Goal: Obtain resource: Download file/media

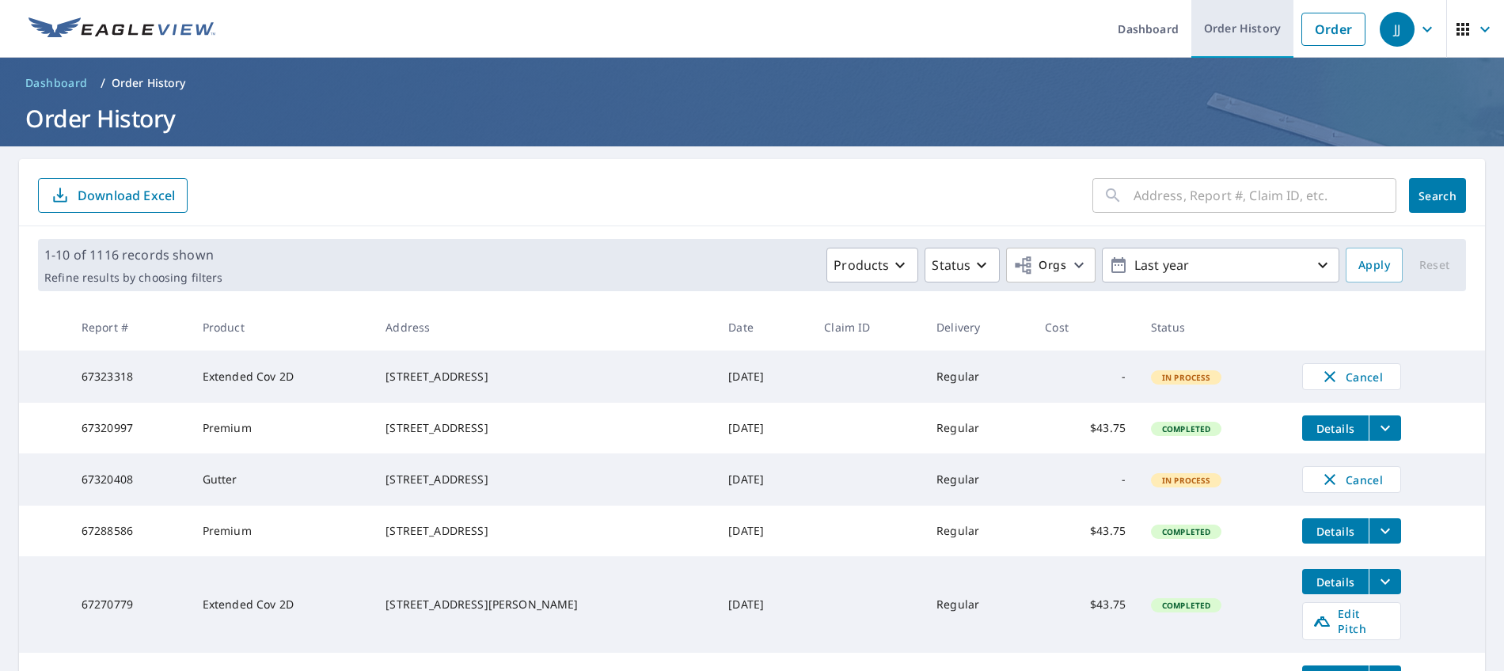
click at [1259, 35] on link "Order History" at bounding box center [1242, 29] width 102 height 58
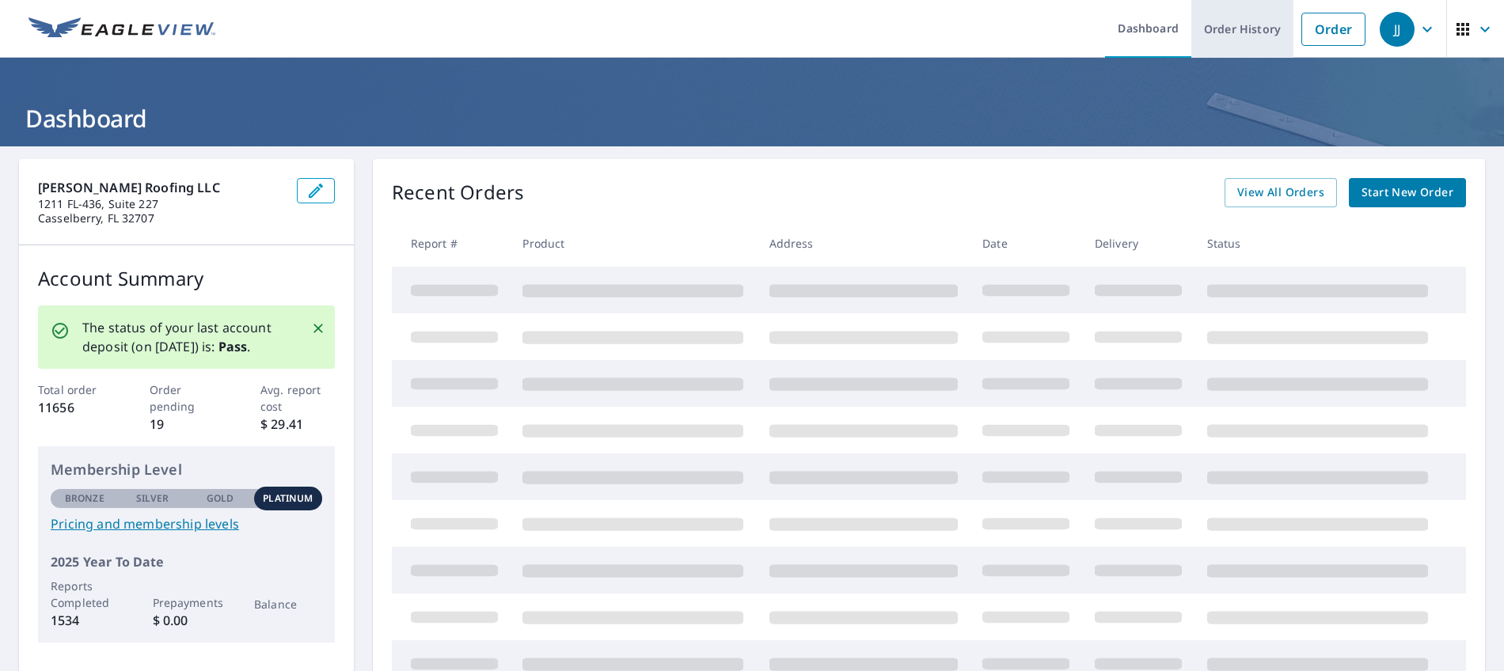
click at [1223, 29] on link "Order History" at bounding box center [1242, 29] width 102 height 58
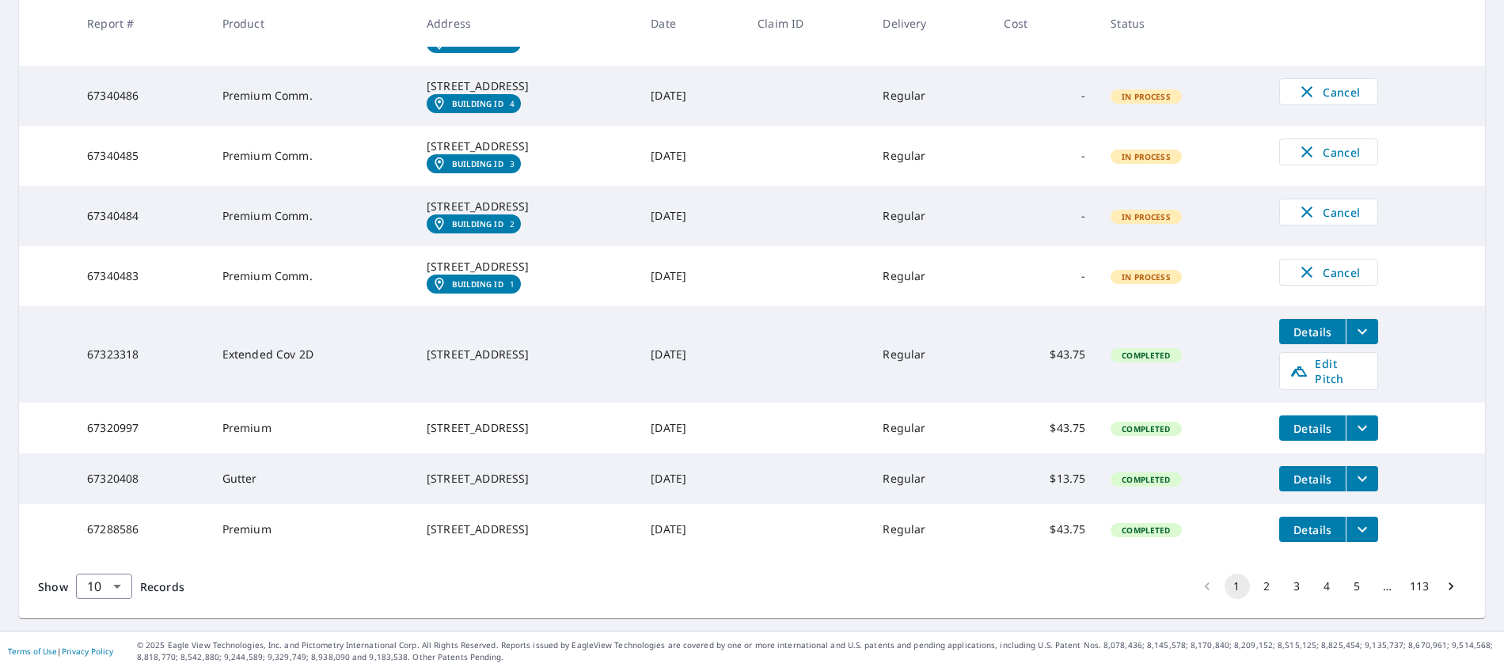
scroll to position [474, 0]
click at [1372, 338] on icon "filesDropdownBtn-67323318" at bounding box center [1362, 331] width 19 height 19
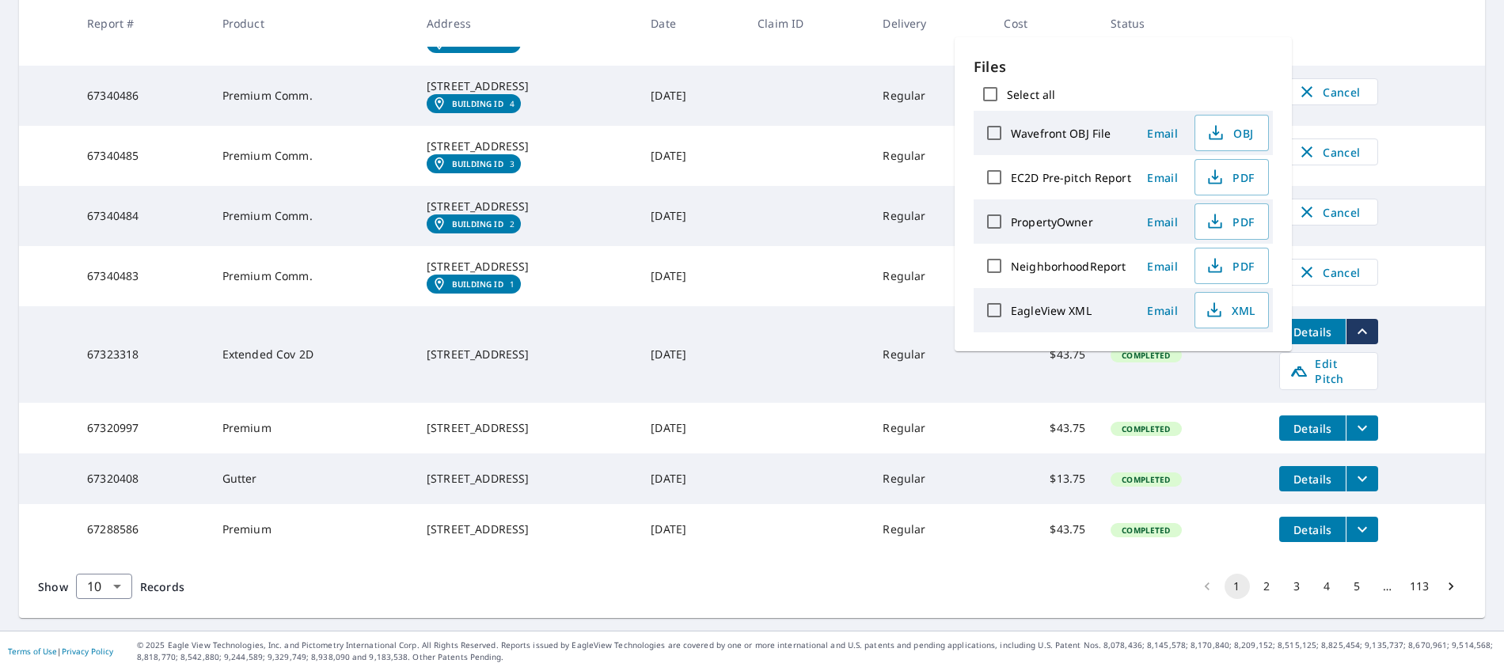
click at [278, 342] on td "Extended Cov 2D" at bounding box center [312, 354] width 204 height 97
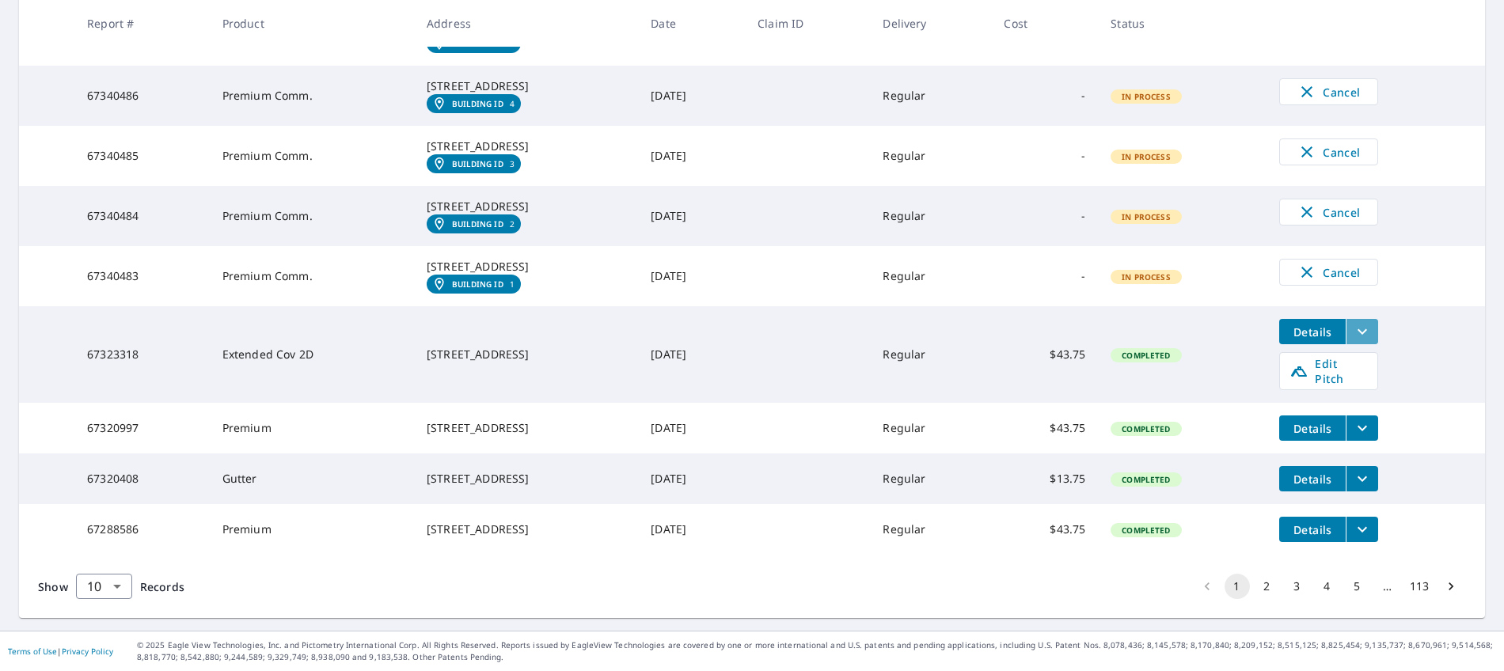
click at [1372, 341] on icon "filesDropdownBtn-67323318" at bounding box center [1362, 331] width 19 height 19
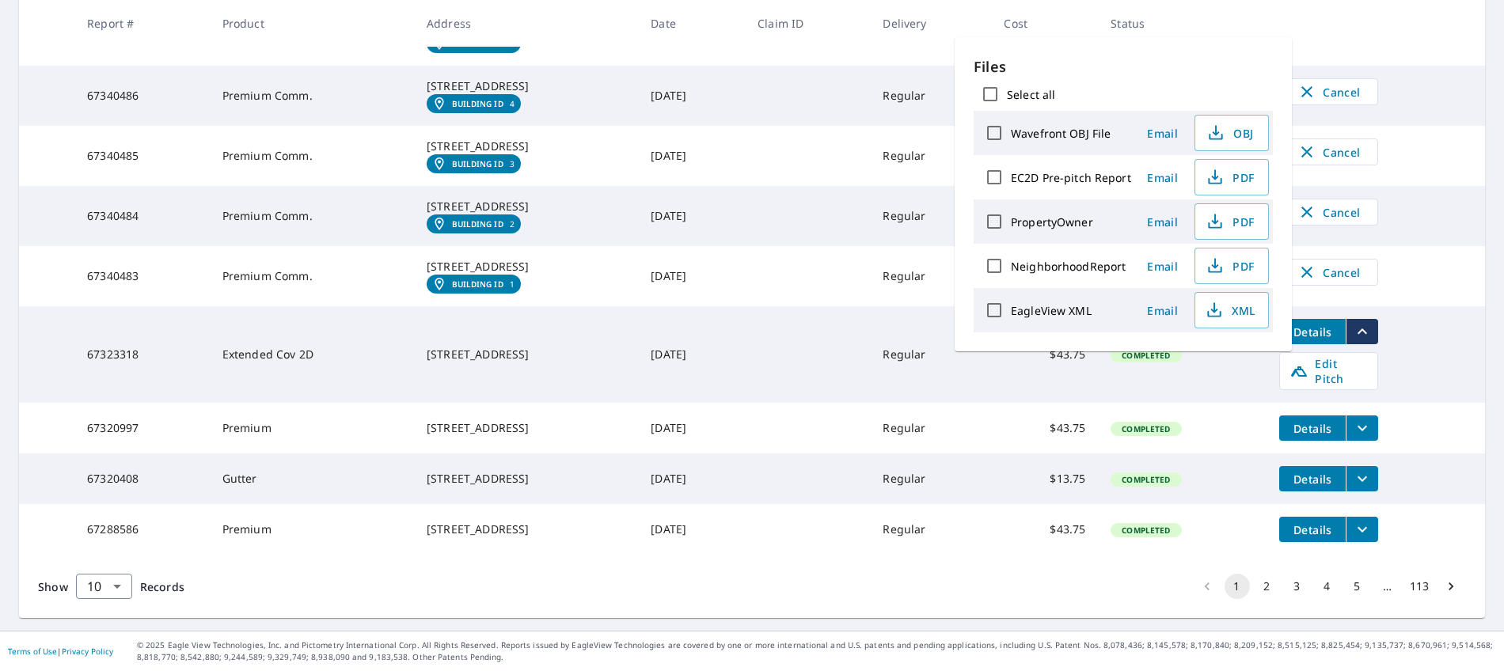
click at [1065, 178] on label "EC2D Pre-pitch Report" at bounding box center [1071, 177] width 120 height 15
click at [1011, 178] on input "EC2D Pre-pitch Report" at bounding box center [994, 177] width 33 height 33
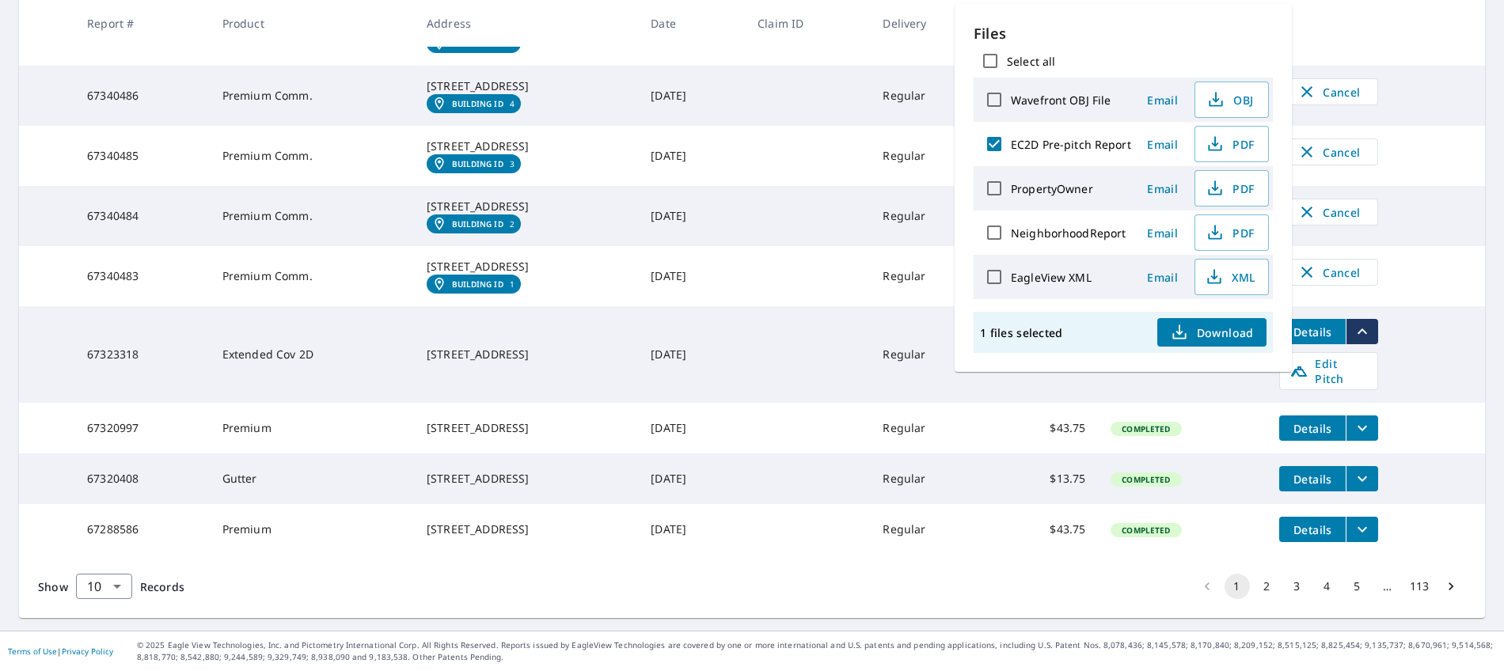
click at [1069, 150] on label "EC2D Pre-pitch Report" at bounding box center [1071, 144] width 120 height 15
click at [1011, 150] on input "EC2D Pre-pitch Report" at bounding box center [994, 143] width 33 height 33
checkbox input "false"
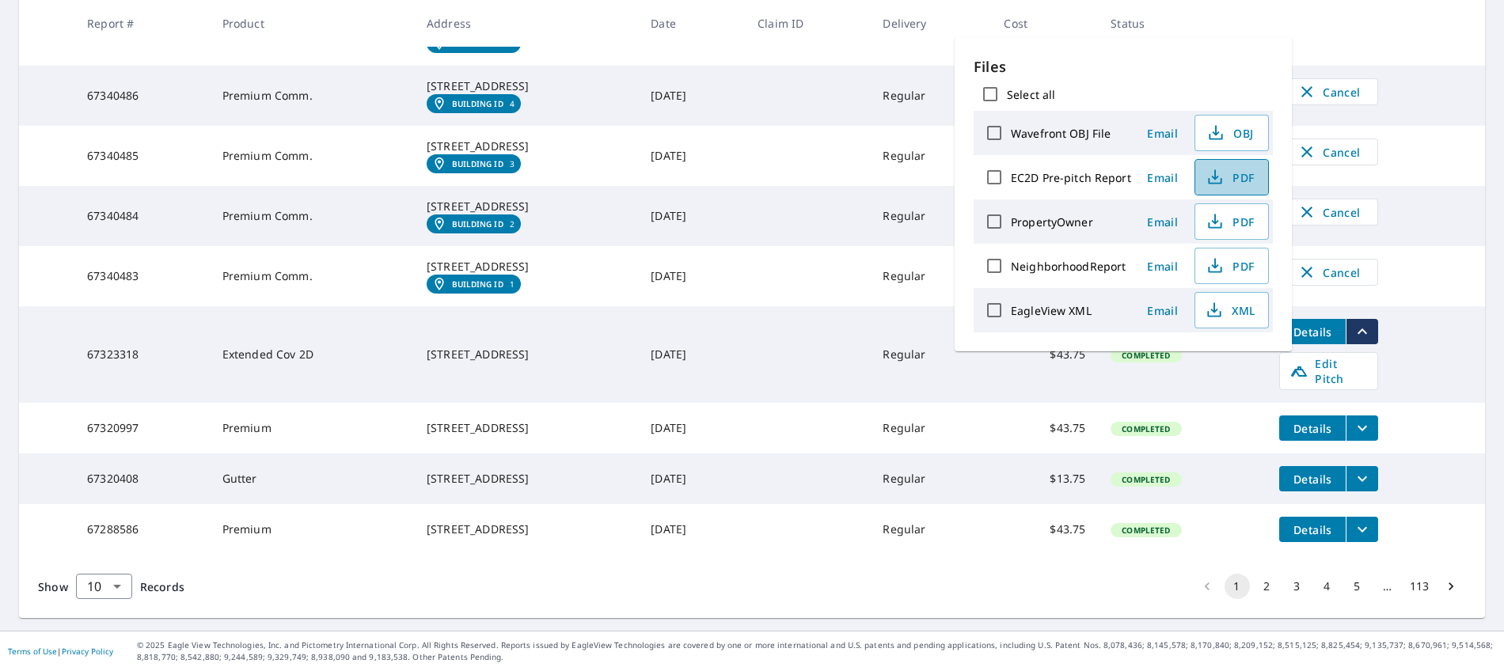
click at [1239, 178] on span "PDF" at bounding box center [1230, 177] width 51 height 19
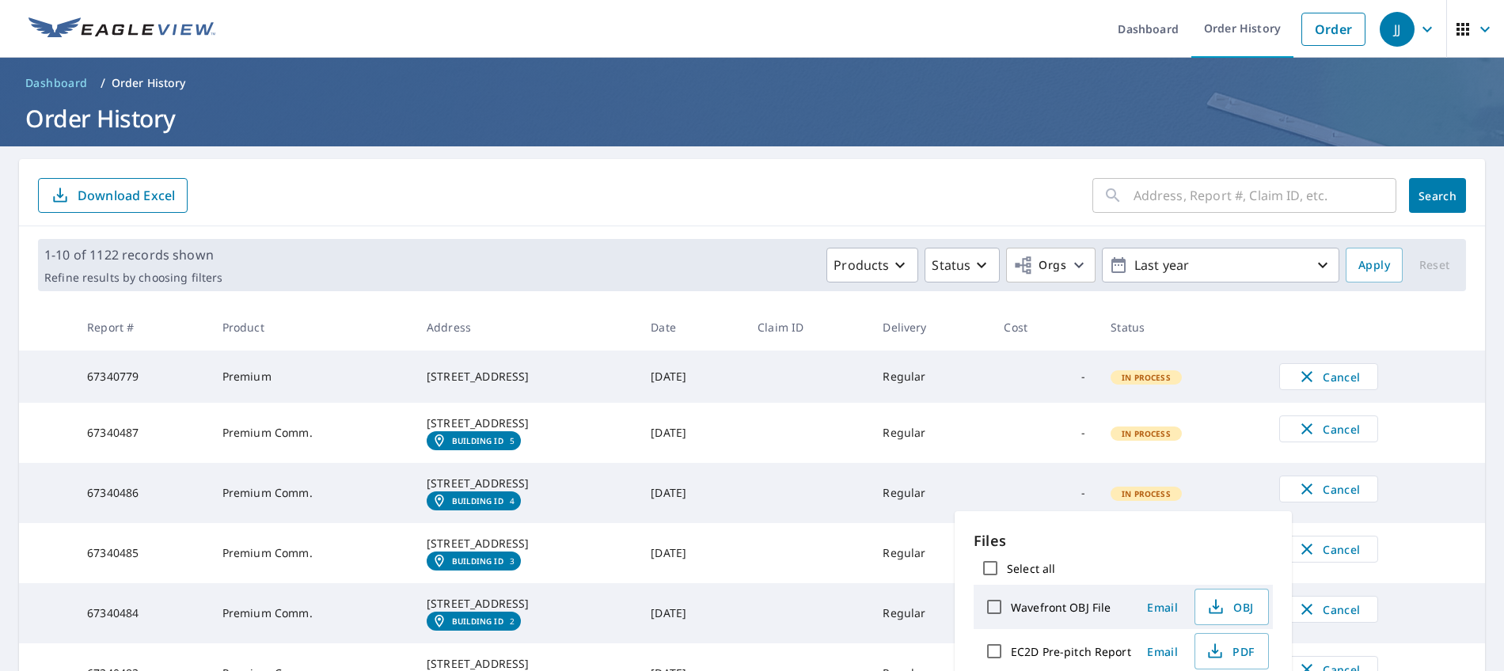
click at [1249, 206] on input "text" at bounding box center [1265, 195] width 263 height 44
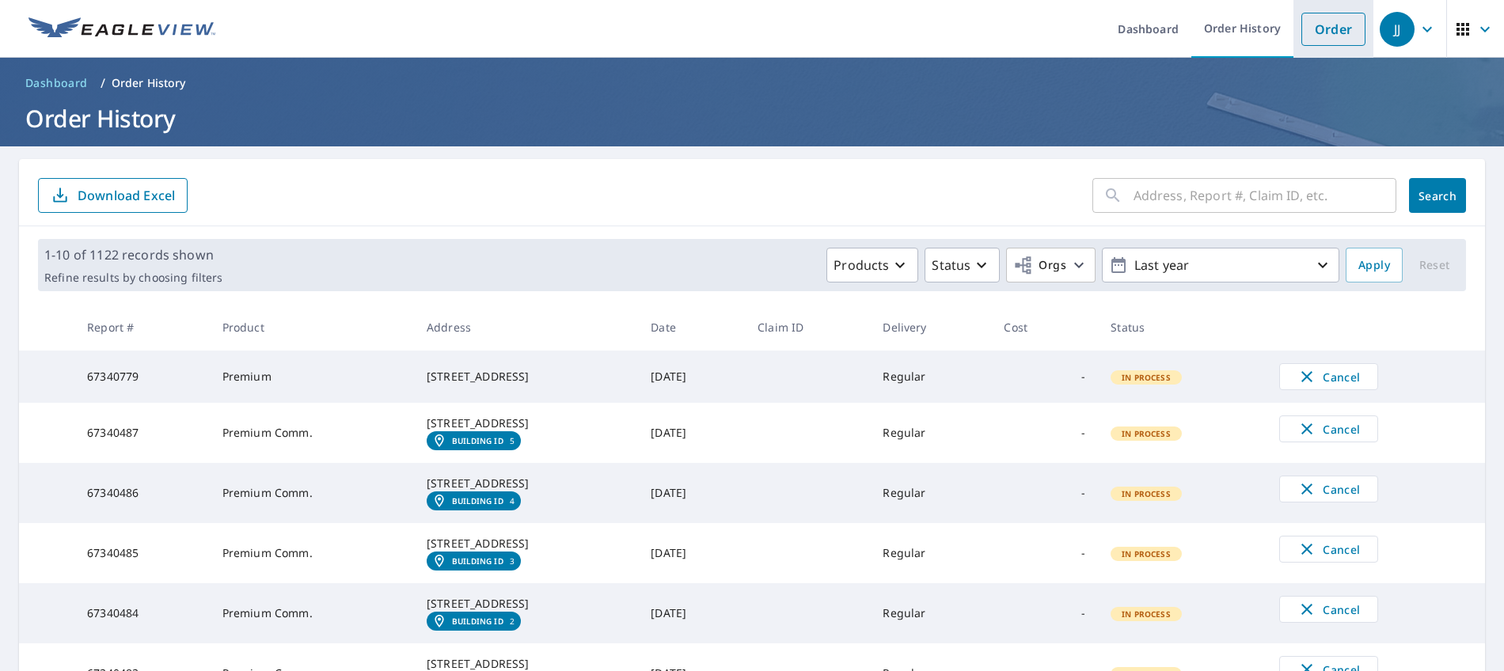
click at [1346, 26] on link "Order" at bounding box center [1333, 29] width 64 height 33
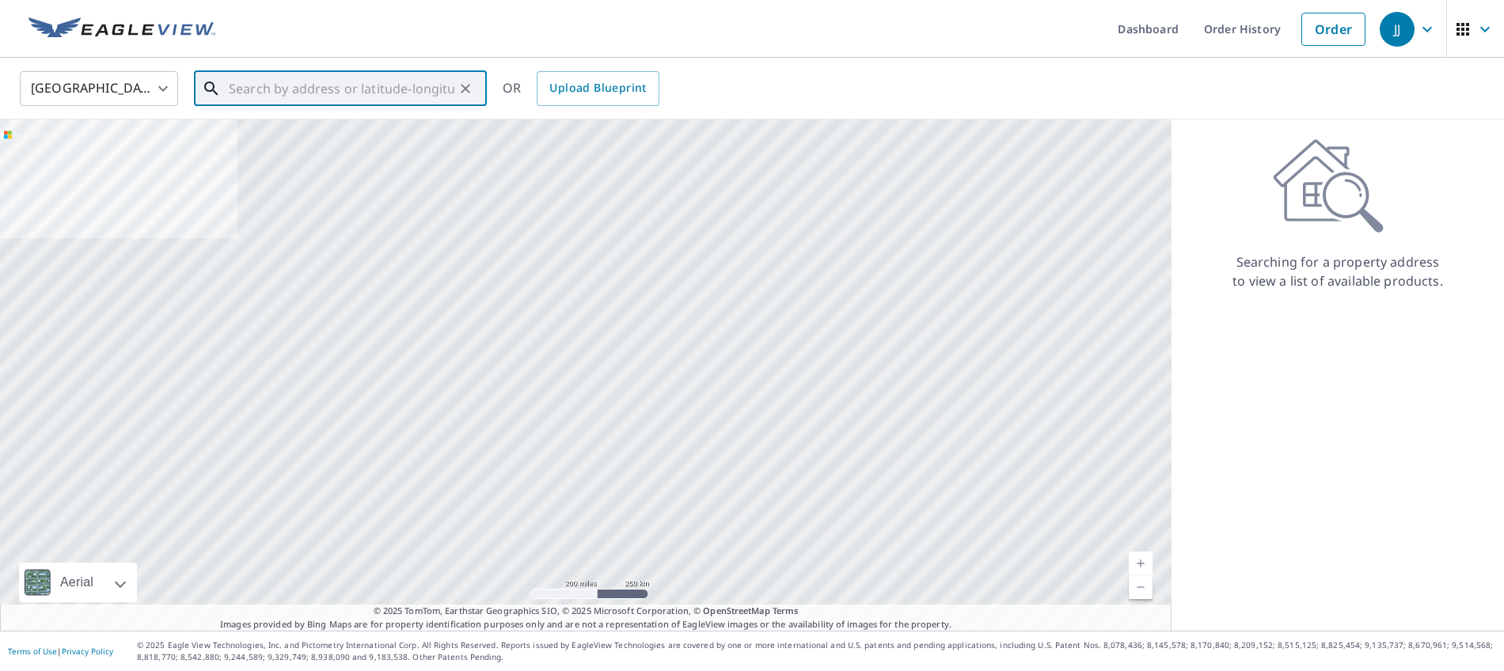
click at [275, 80] on input "text" at bounding box center [342, 88] width 226 height 44
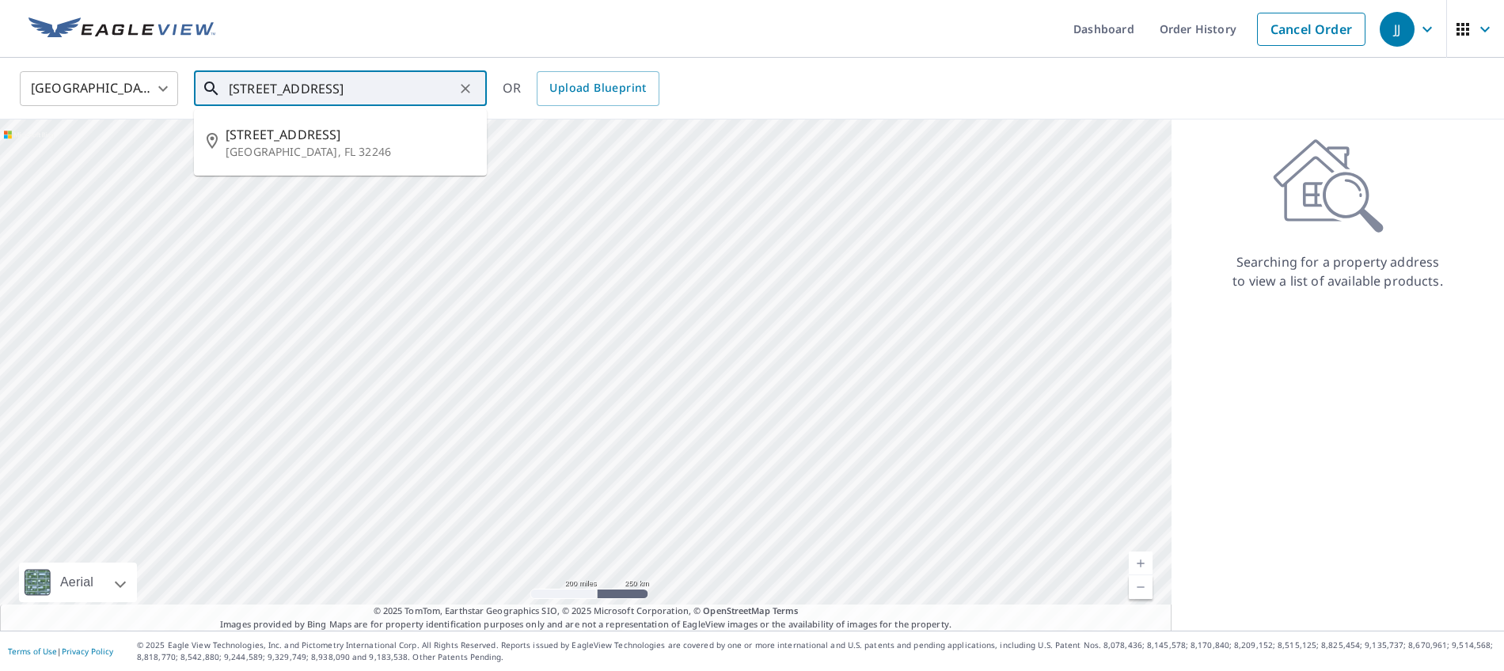
type input "[STREET_ADDRESS]"
